Goal: Navigation & Orientation: Find specific page/section

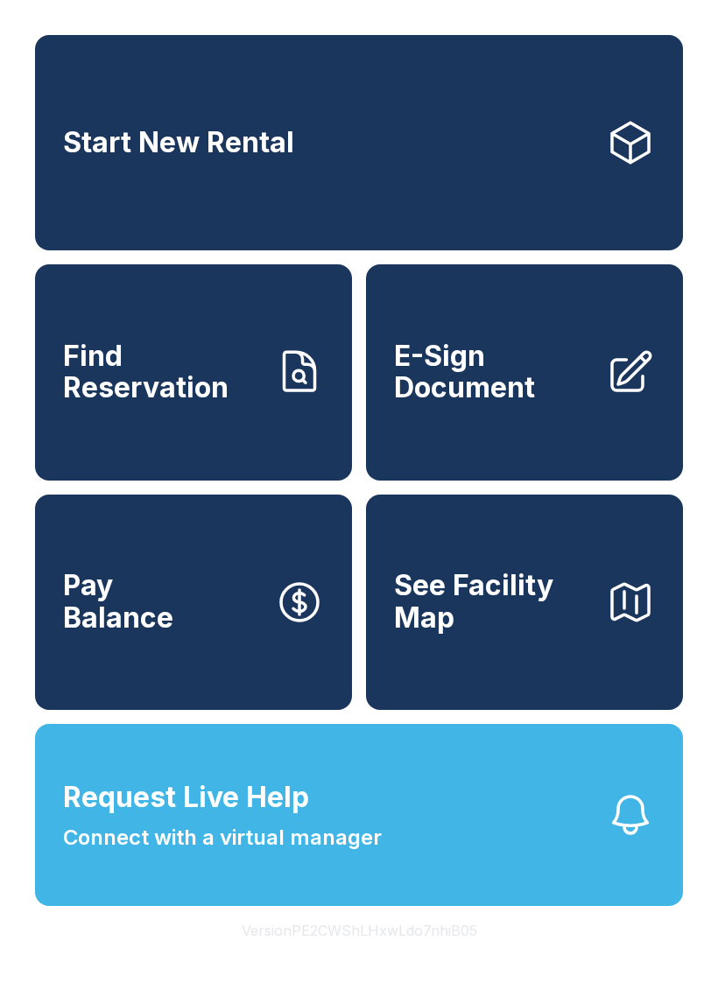
click at [78, 131] on link "Start New Rental" at bounding box center [359, 142] width 648 height 215
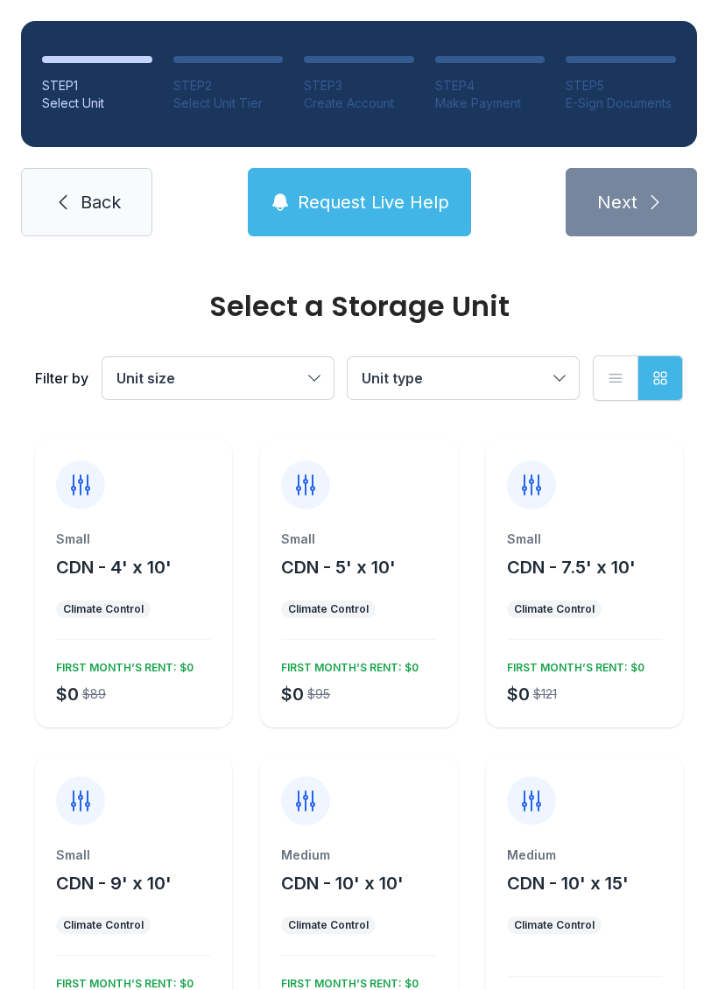
click at [55, 188] on link "Back" at bounding box center [86, 202] width 131 height 68
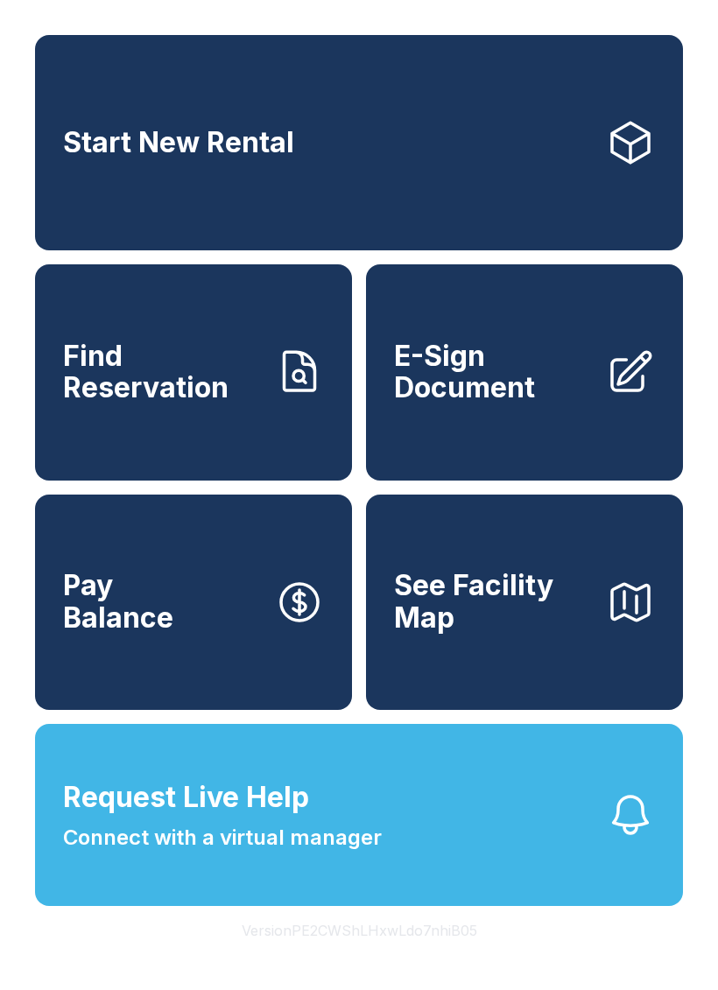
click at [237, 710] on link "Pay Balance" at bounding box center [193, 602] width 317 height 215
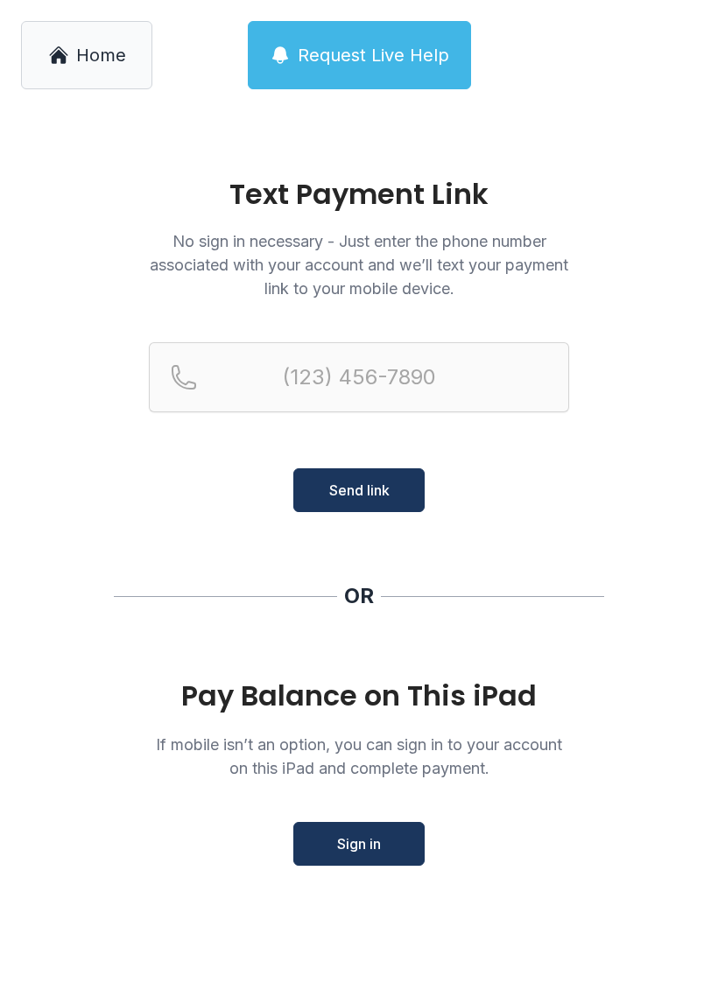
click at [79, 28] on link "Home" at bounding box center [86, 55] width 131 height 68
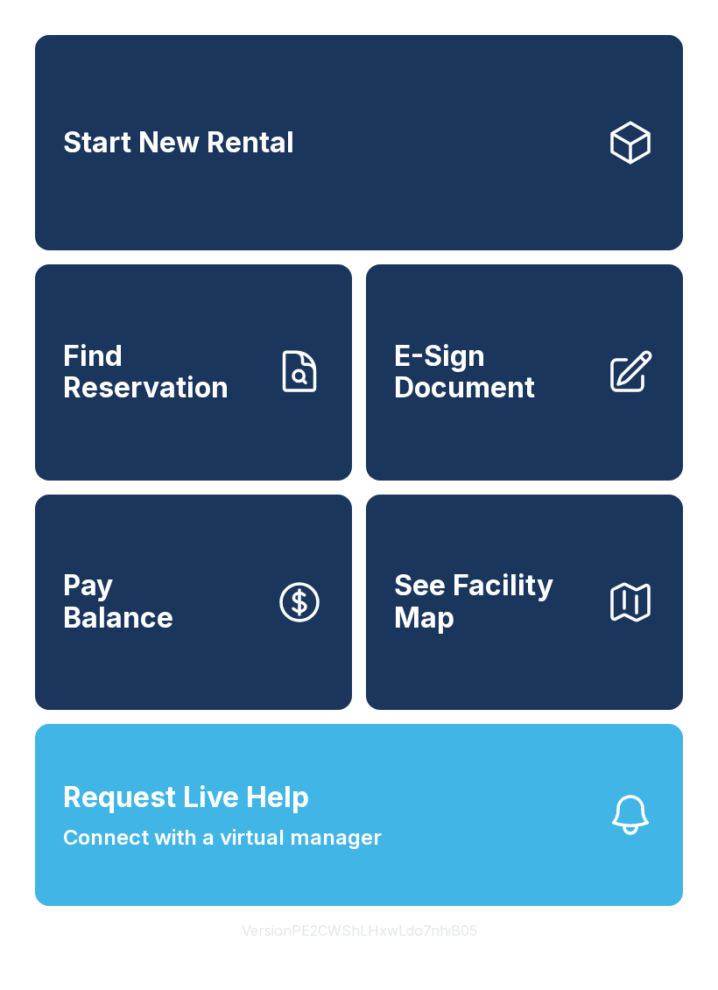
click at [475, 682] on button "See Facility Map" at bounding box center [524, 602] width 317 height 215
